Goal: Task Accomplishment & Management: Use online tool/utility

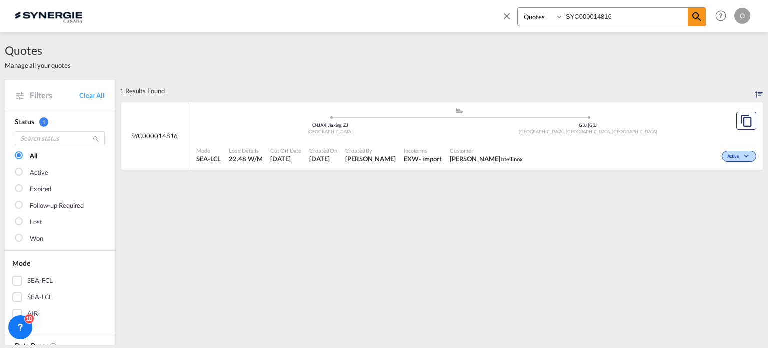
select select "Quotes"
drag, startPoint x: 630, startPoint y: 16, endPoint x: 512, endPoint y: 13, distance: 117.6
click at [513, 14] on div "Bookings Quotes Enquiries SYC000014816" at bounding box center [604, 19] width 205 height 24
paste input "428"
type input "SYC000014428"
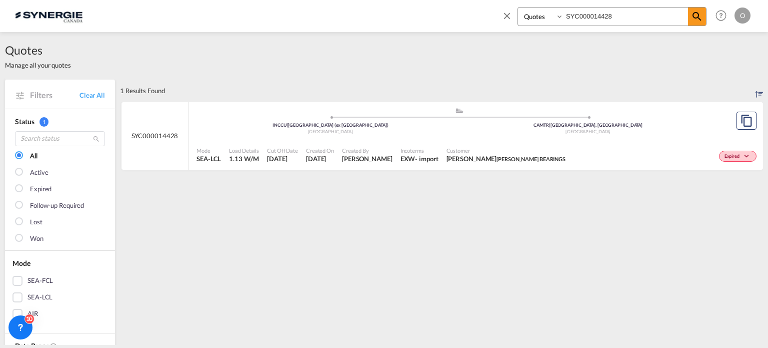
click at [476, 153] on span "Customer" at bounding box center [507, 151] width 120 height 8
click at [624, 18] on input "SYC000014428" at bounding box center [626, 17] width 125 height 18
drag, startPoint x: 628, startPoint y: 17, endPoint x: 554, endPoint y: 16, distance: 74.5
click at [554, 16] on div "Bookings Quotes Enquiries SYC000014428" at bounding box center [612, 16] width 189 height 19
click at [465, 160] on span "ADAM LENETSKY ALLEN BEARINGS" at bounding box center [507, 158] width 120 height 9
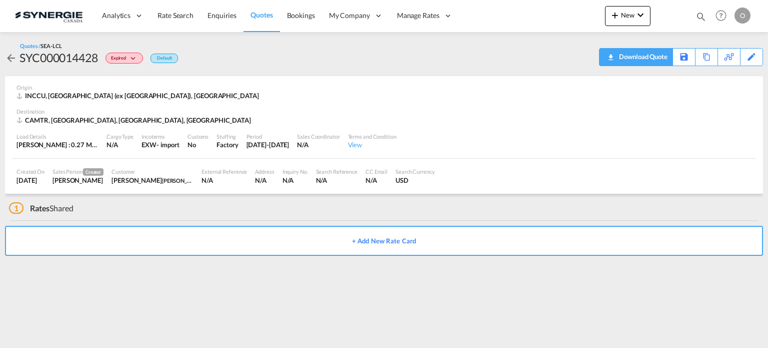
click at [608, 58] on md-icon "icon-download" at bounding box center [611, 54] width 12 height 8
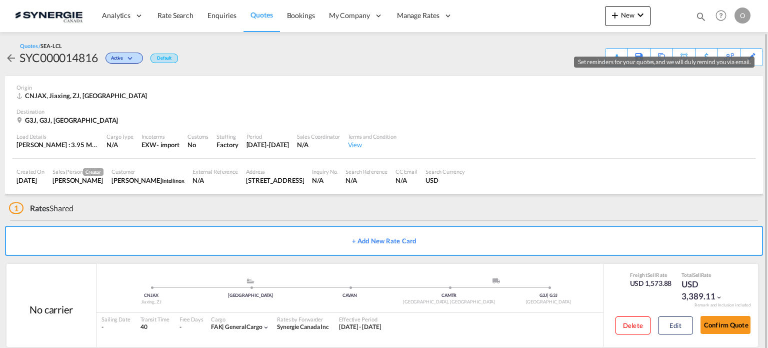
scroll to position [16, 0]
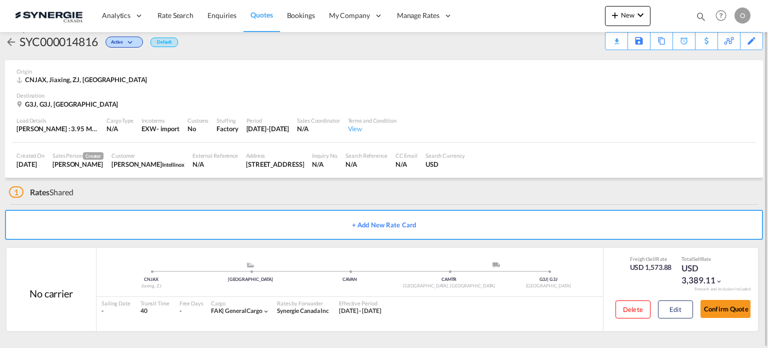
click at [698, 15] on md-icon "icon-magnify" at bounding box center [701, 16] width 11 height 11
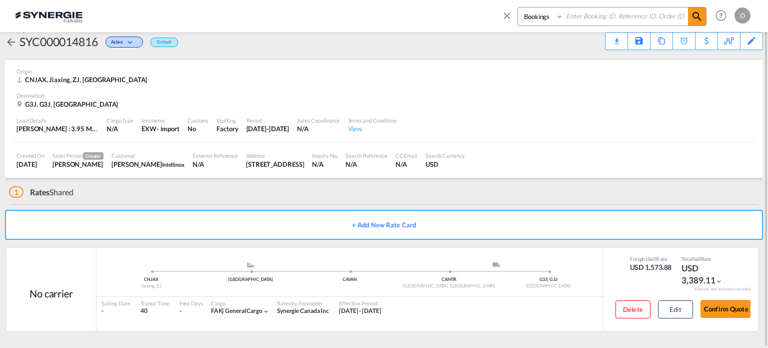
click at [532, 20] on select "Bookings Quotes Enquiries" at bounding box center [542, 17] width 48 height 18
select select "Quotes"
click at [518, 8] on select "Bookings Quotes Enquiries" at bounding box center [542, 17] width 48 height 18
click at [629, 14] on input at bounding box center [626, 17] width 125 height 18
paste input "SYC000014428"
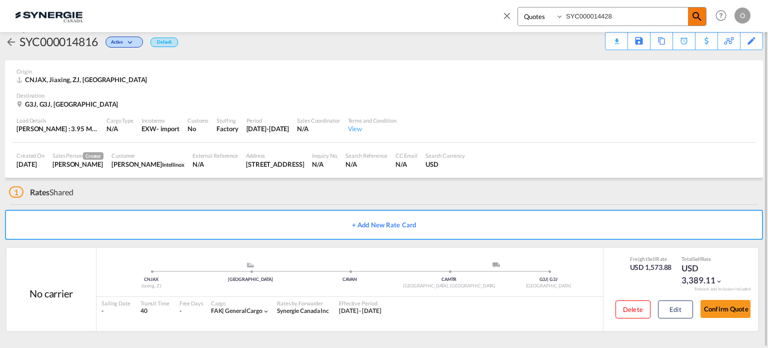
type input "SYC000014428"
click at [698, 13] on md-icon "icon-magnify" at bounding box center [697, 17] width 12 height 12
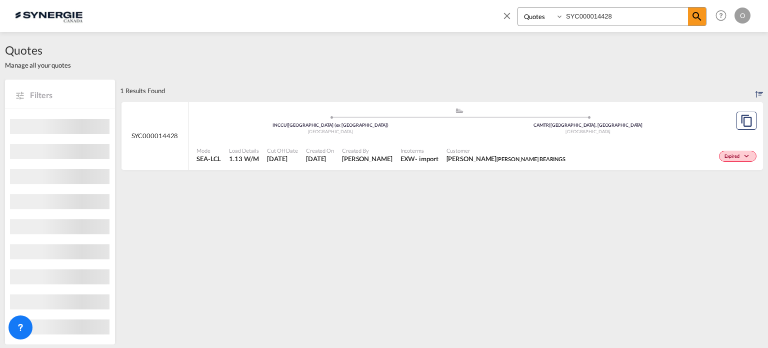
click at [507, 155] on span "ADAM LENETSKY ALLEN BEARINGS" at bounding box center [507, 158] width 120 height 9
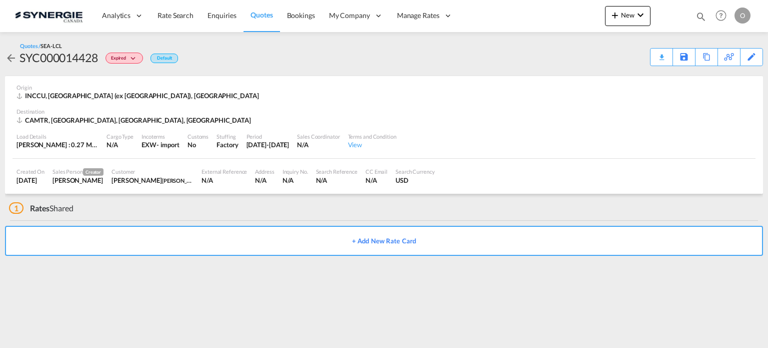
click at [489, 240] on button "+ Add New Rate Card" at bounding box center [384, 241] width 758 height 30
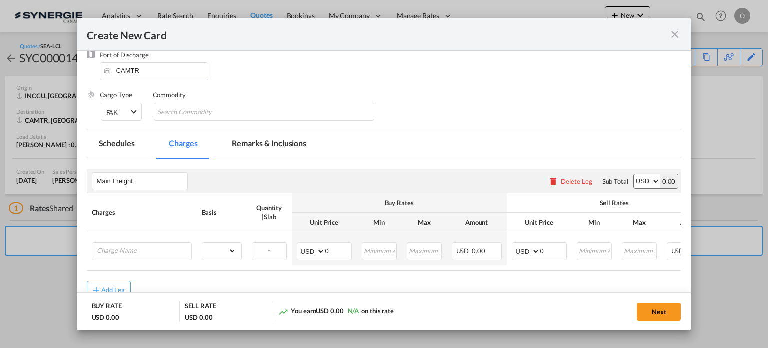
scroll to position [152, 0]
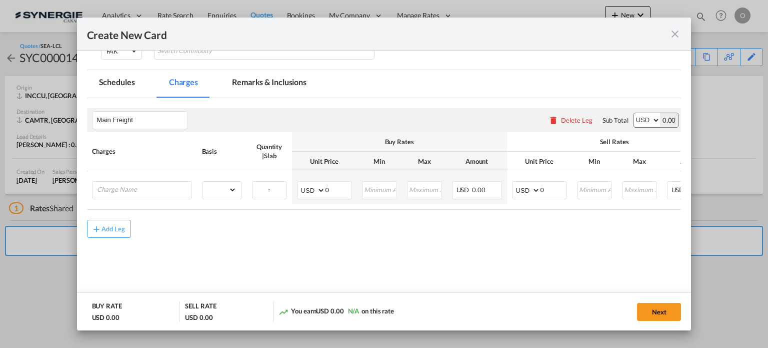
click at [261, 85] on md-tab-item "Remarks & Inclusions" at bounding box center [269, 84] width 99 height 28
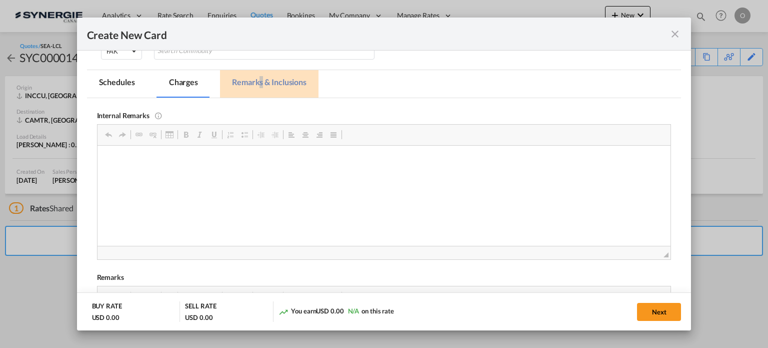
scroll to position [0, 0]
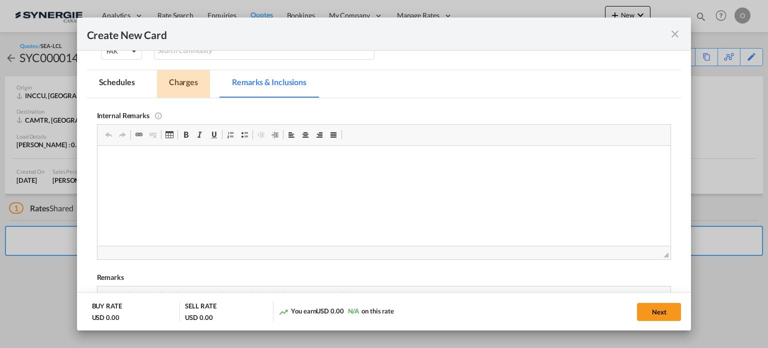
click at [184, 84] on md-tab-item "Charges" at bounding box center [183, 84] width 53 height 28
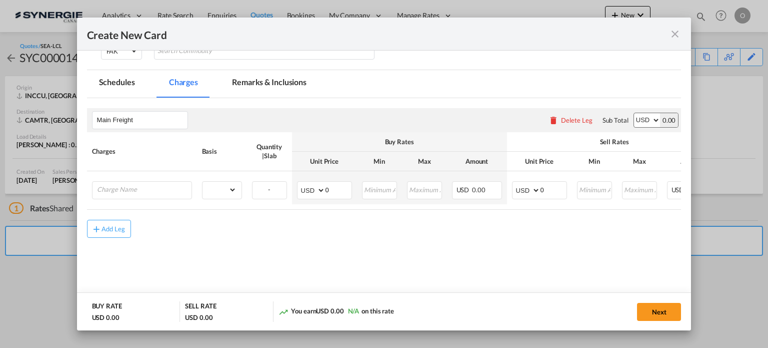
drag, startPoint x: 677, startPoint y: 35, endPoint x: 622, endPoint y: 35, distance: 55.5
click at [677, 35] on md-icon "icon-close fg-AAA8AD m-0 pointer" at bounding box center [675, 34] width 12 height 12
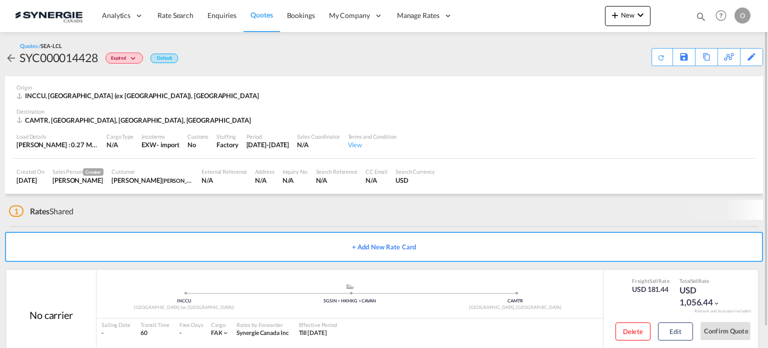
scroll to position [16, 0]
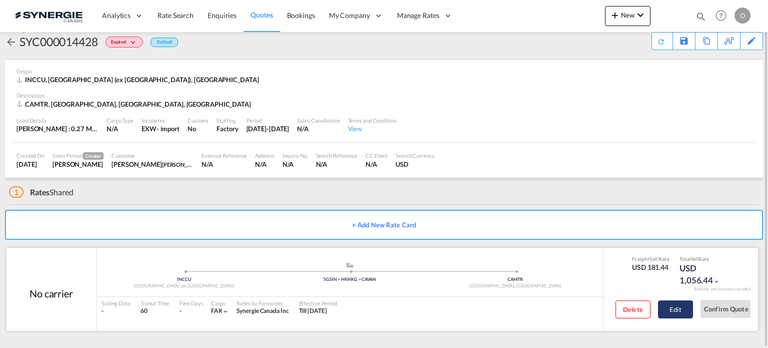
click at [671, 309] on button "Edit" at bounding box center [675, 309] width 35 height 18
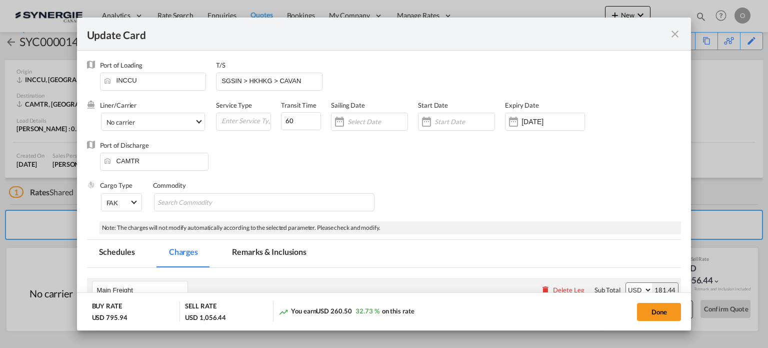
select select "per_w/m"
select select "flat"
select select "per_hbl"
select select "flat"
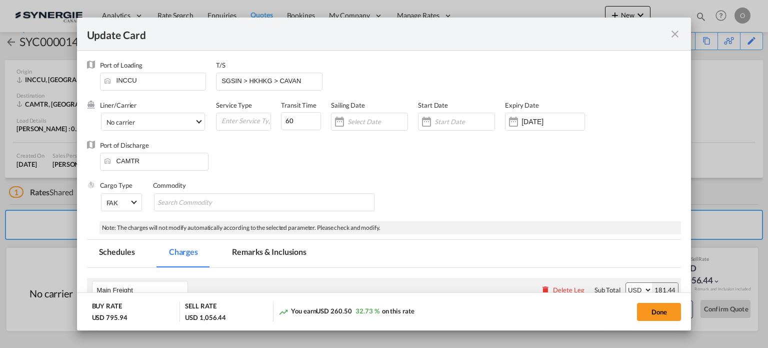
select select "per_bl"
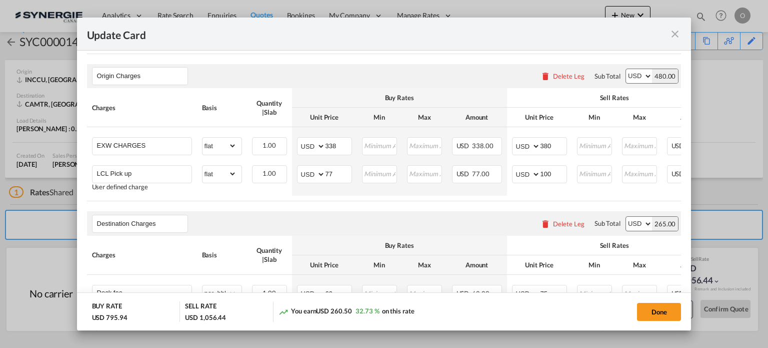
scroll to position [350, 0]
